Goal: Task Accomplishment & Management: Use online tool/utility

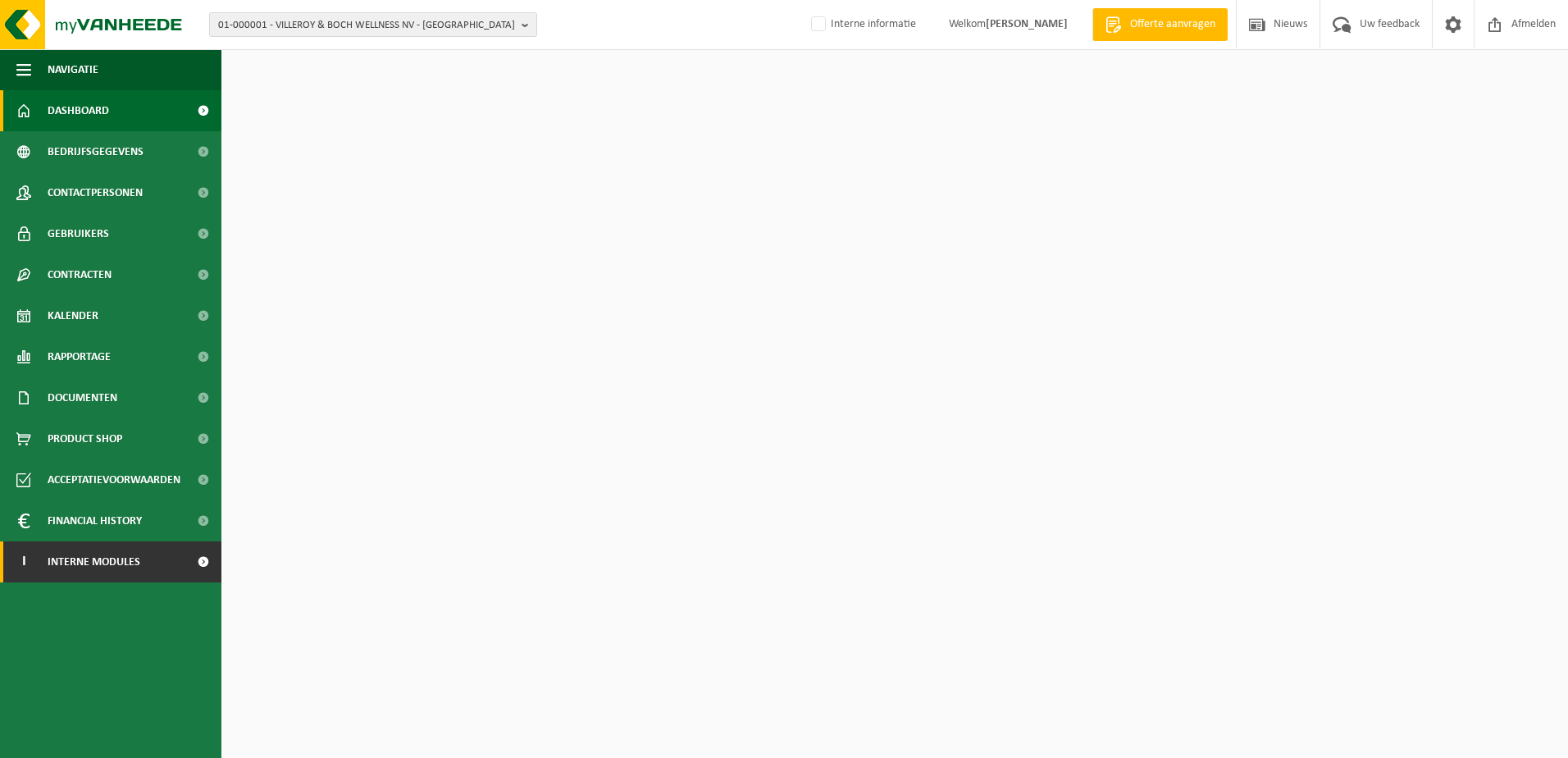
click at [93, 561] on span "Interne modules" at bounding box center [94, 562] width 92 height 41
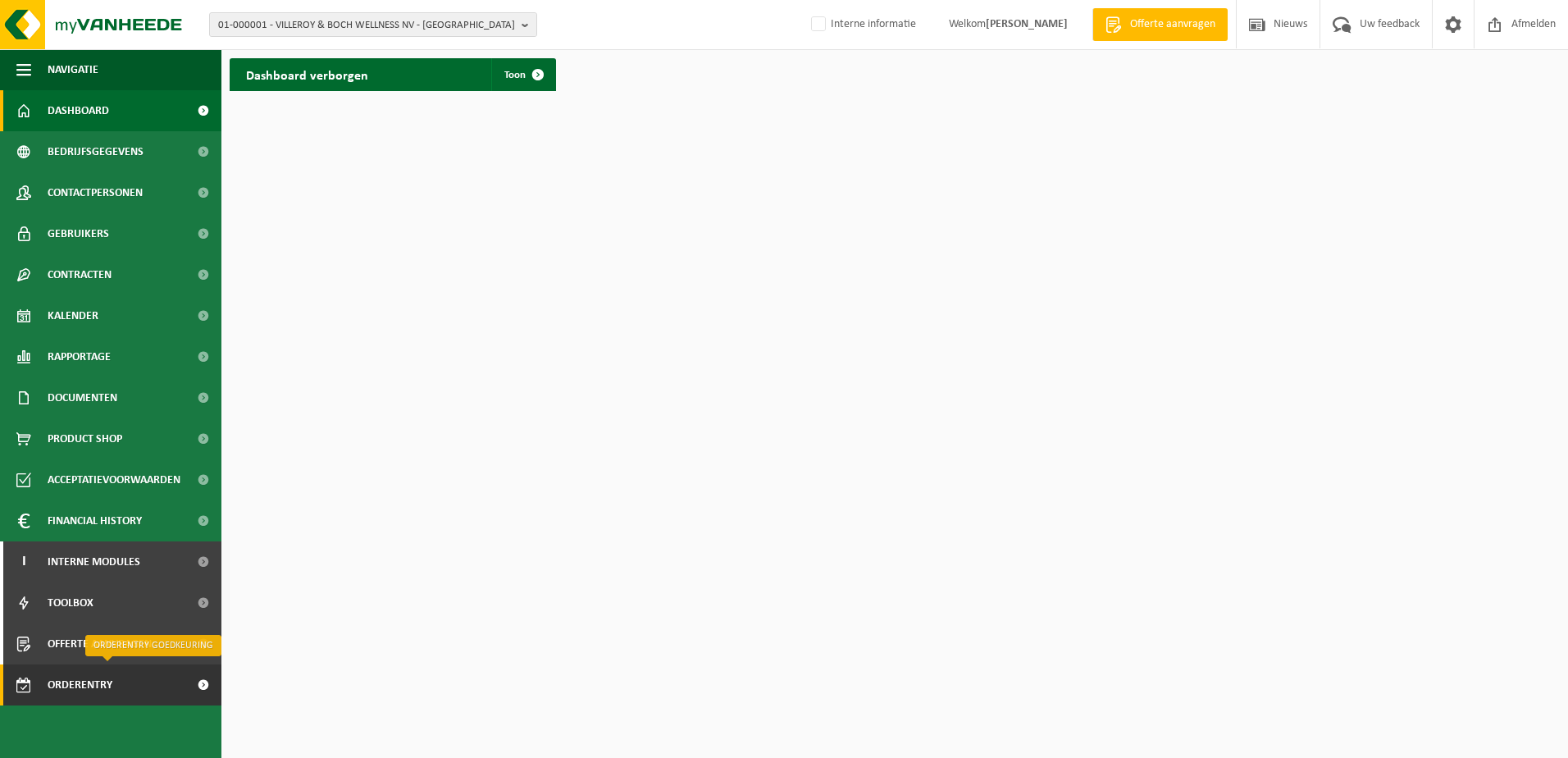
click at [76, 686] on span "Orderentry Goedkeuring" at bounding box center [117, 684] width 138 height 41
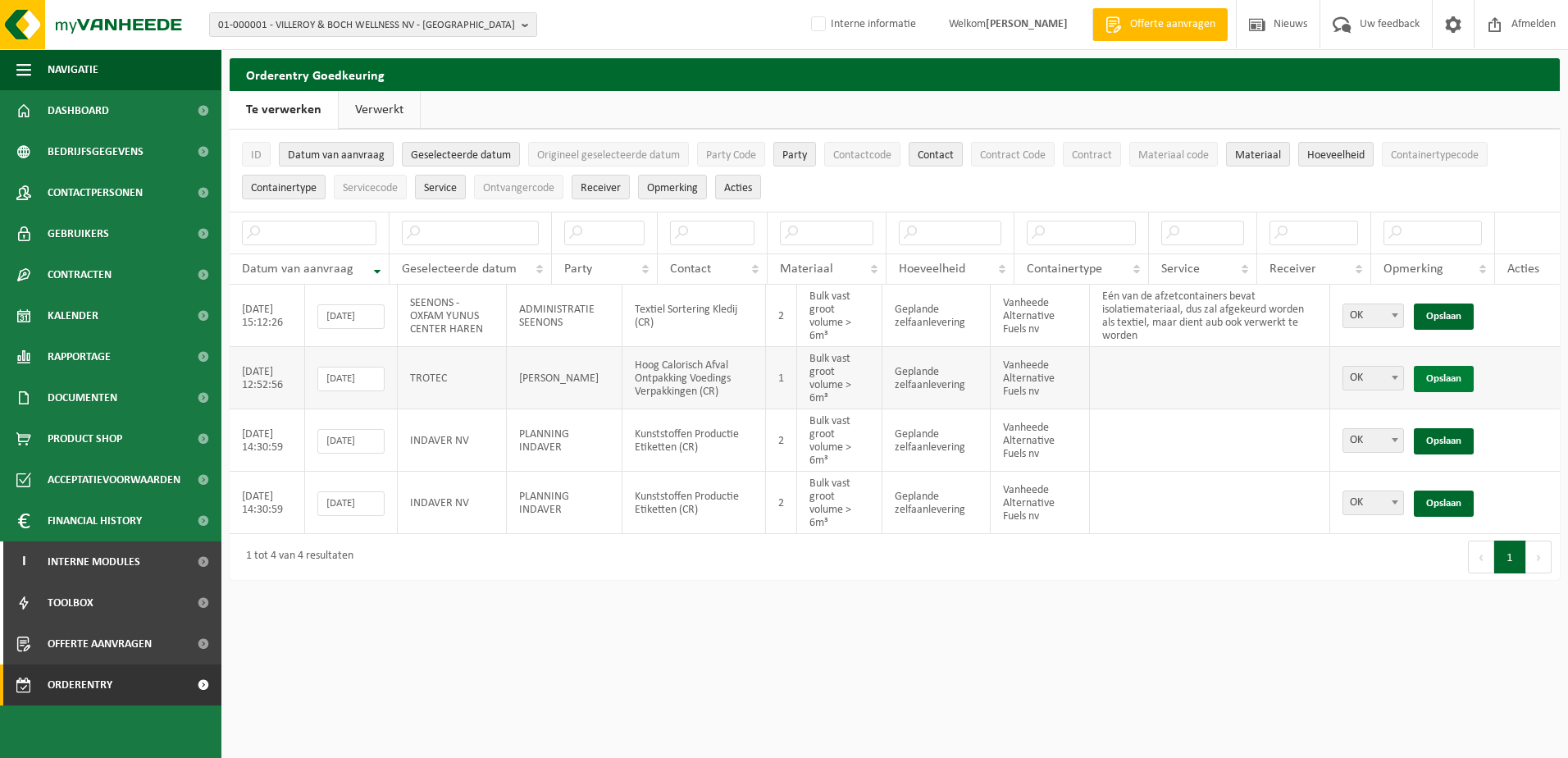
click at [1449, 374] on link "Opslaan" at bounding box center [1444, 379] width 60 height 26
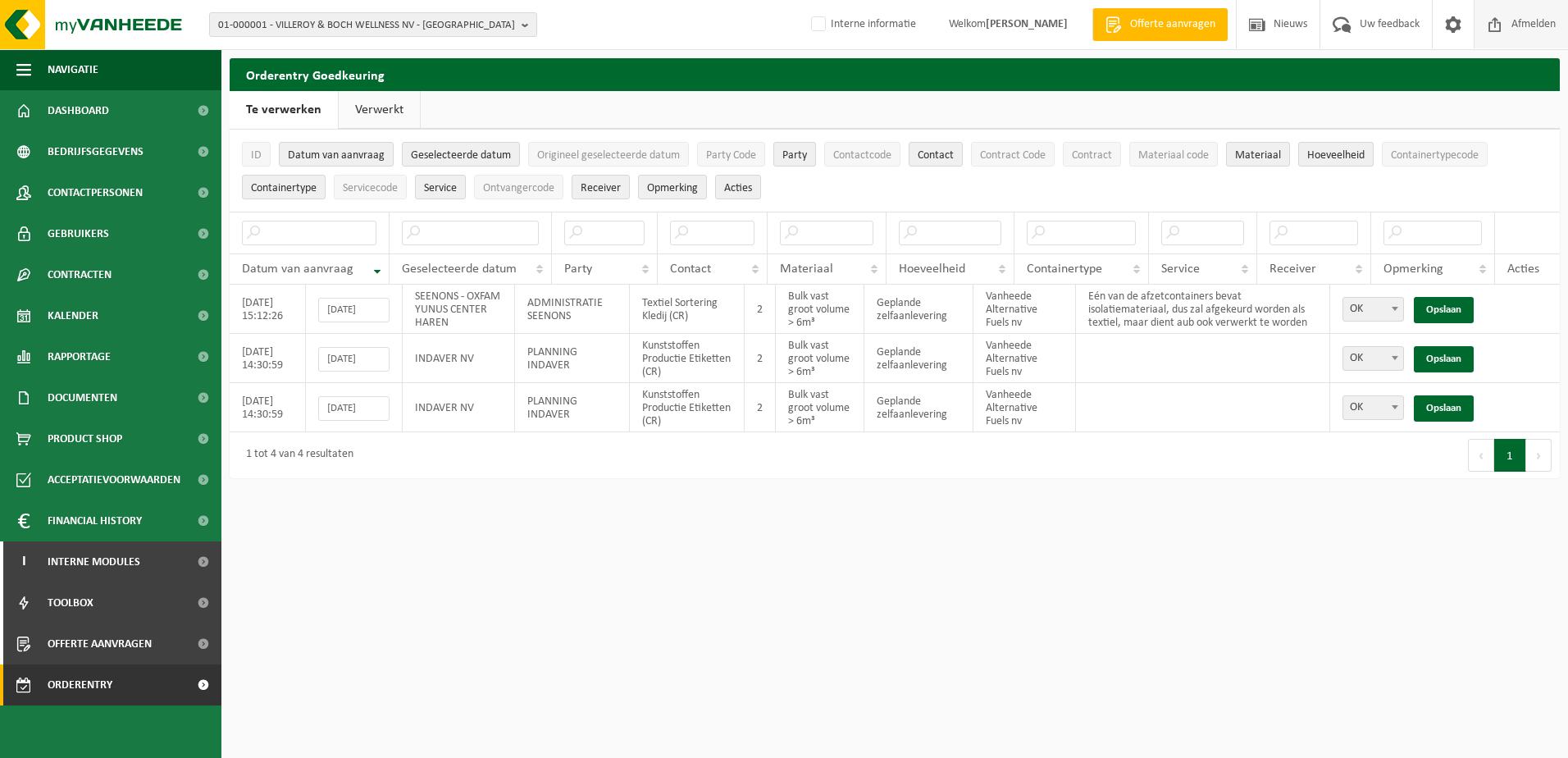
click at [1525, 25] on span "Afmelden" at bounding box center [1534, 24] width 53 height 49
